Goal: Information Seeking & Learning: Learn about a topic

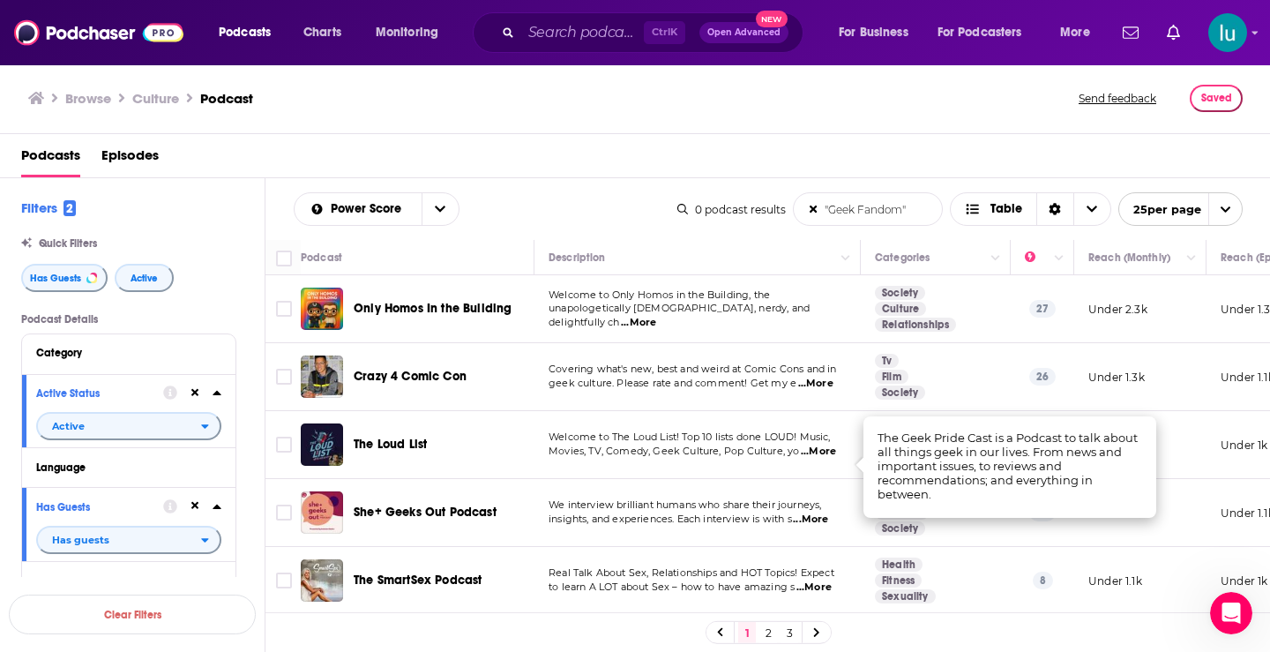
scroll to position [397, 0]
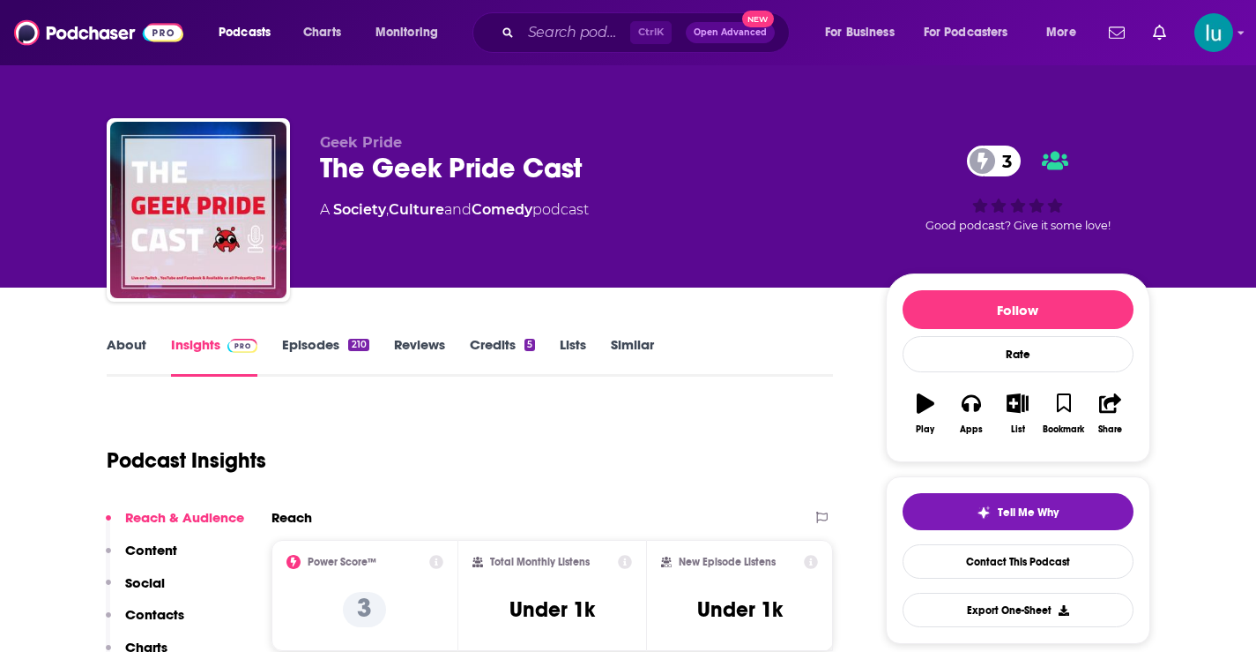
click at [307, 342] on link "Episodes 210" at bounding box center [325, 356] width 86 height 41
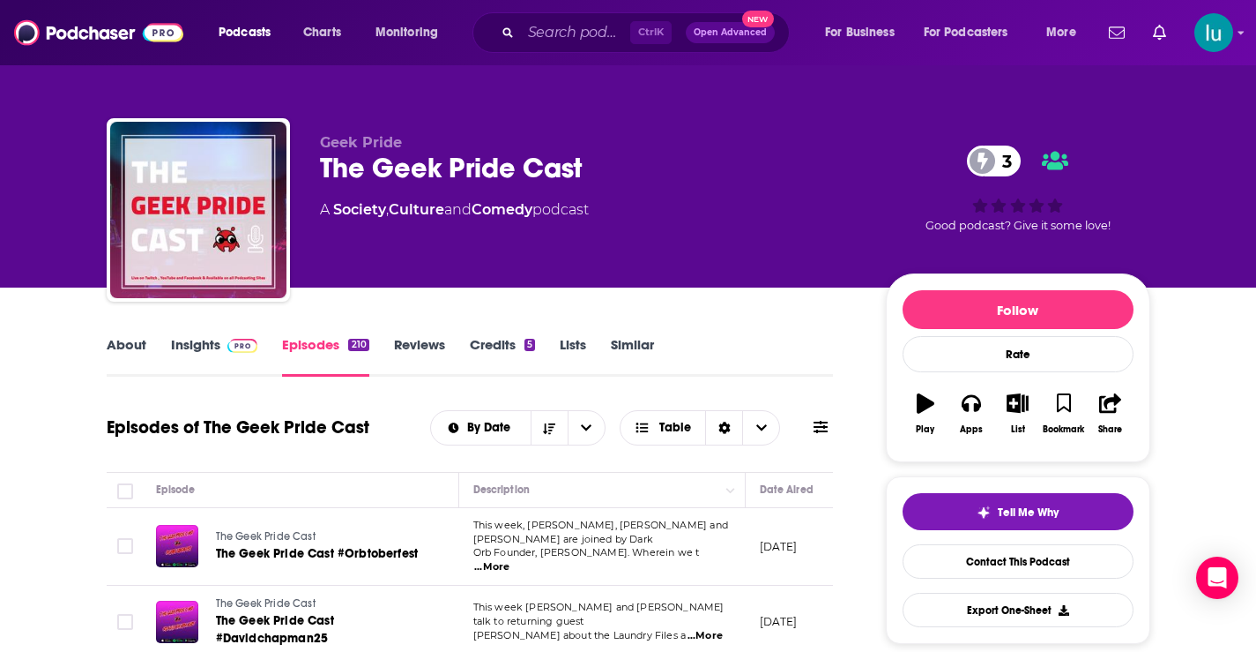
click at [197, 341] on link "Insights" at bounding box center [214, 356] width 87 height 41
